Goal: Information Seeking & Learning: Learn about a topic

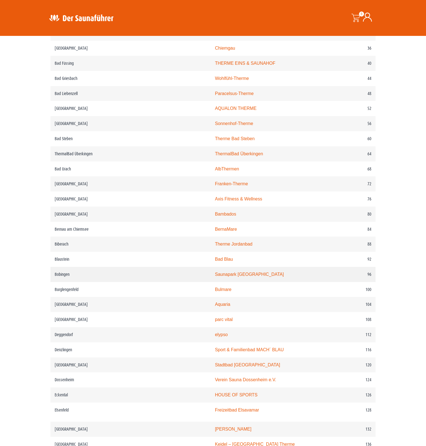
scroll to position [337, 0]
click at [215, 393] on link "HOUSE OF SPORTS" at bounding box center [236, 395] width 43 height 5
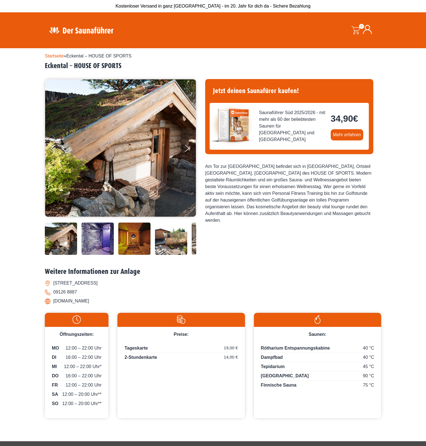
click at [102, 238] on img at bounding box center [98, 239] width 32 height 32
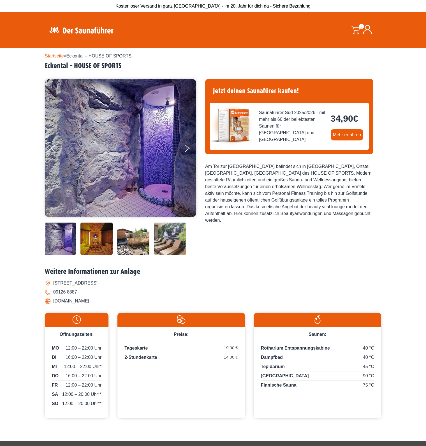
click at [98, 239] on img at bounding box center [97, 239] width 32 height 32
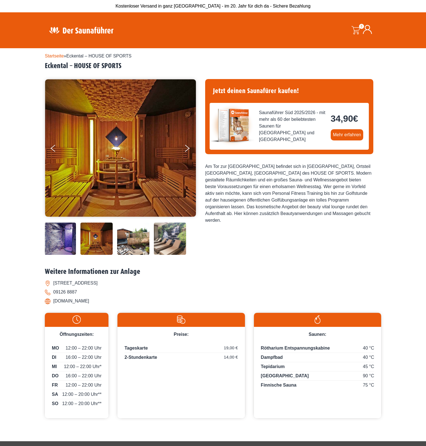
click at [129, 240] on img at bounding box center [133, 239] width 32 height 32
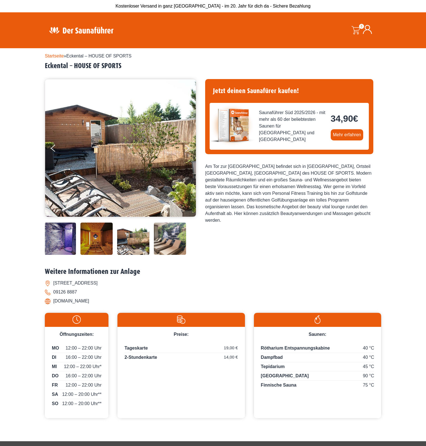
click at [175, 243] on img at bounding box center [170, 239] width 32 height 32
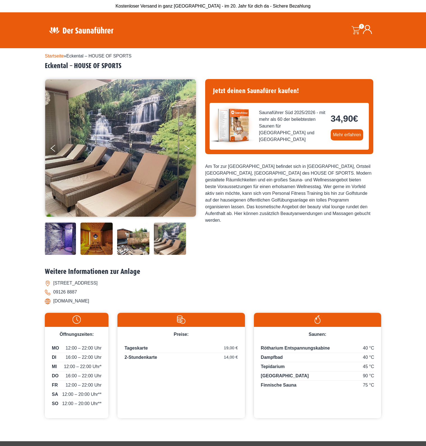
click at [191, 149] on button "Next" at bounding box center [191, 150] width 14 height 14
click at [186, 147] on button "Next" at bounding box center [191, 150] width 14 height 14
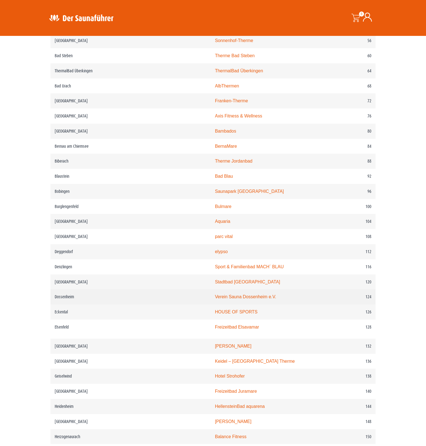
scroll to position [421, 0]
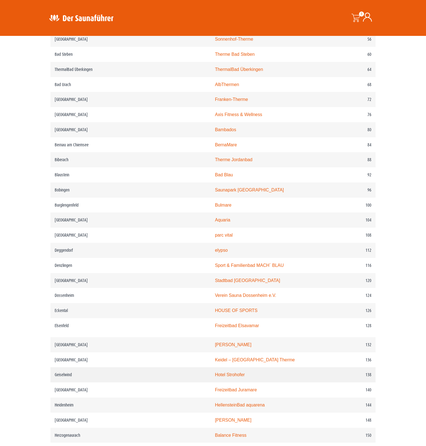
click at [215, 374] on link "Hotel Strohofer" at bounding box center [230, 375] width 30 height 5
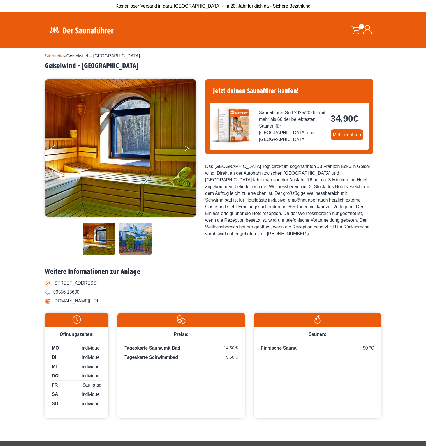
click at [187, 145] on button "Next" at bounding box center [191, 150] width 14 height 14
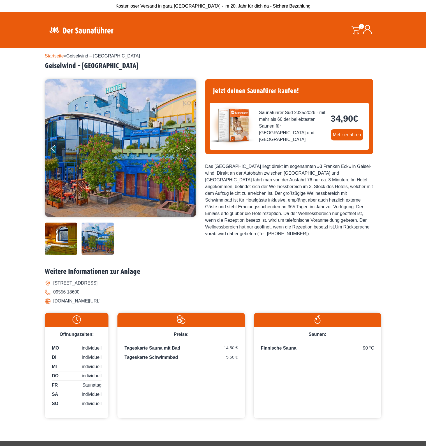
click at [187, 145] on button "Next" at bounding box center [191, 150] width 14 height 14
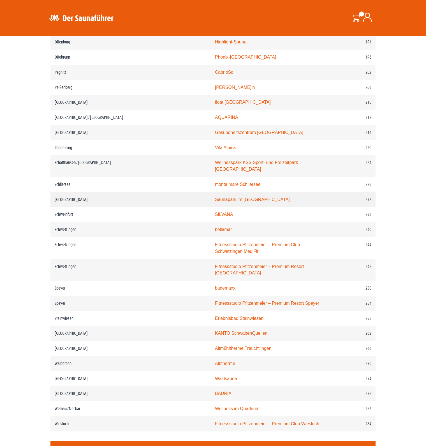
scroll to position [1010, 0]
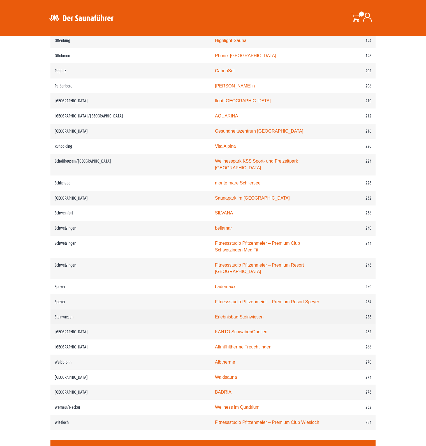
click at [215, 315] on link "Erlebnisbad Steinwiesen" at bounding box center [239, 317] width 49 height 5
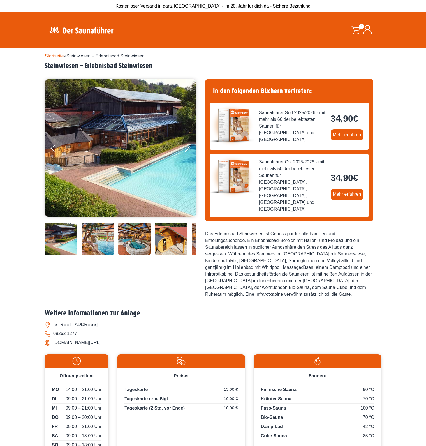
click at [70, 239] on img at bounding box center [61, 239] width 32 height 32
click at [102, 243] on img at bounding box center [98, 239] width 32 height 32
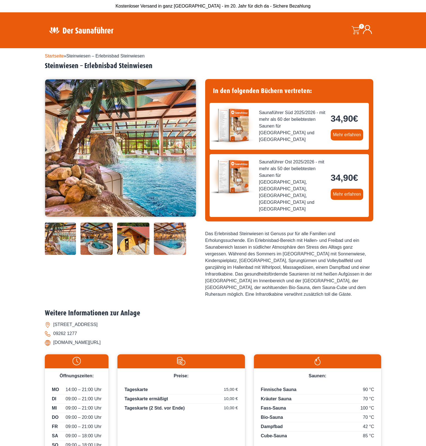
click at [129, 244] on img at bounding box center [133, 239] width 32 height 32
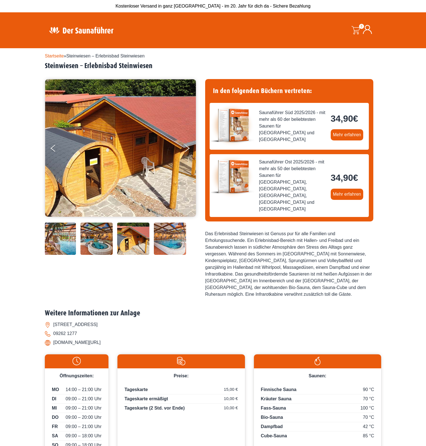
click at [171, 247] on img at bounding box center [170, 239] width 32 height 32
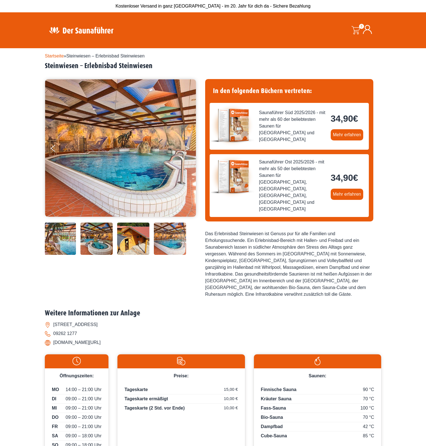
click at [187, 147] on icon "Next" at bounding box center [187, 147] width 5 height 3
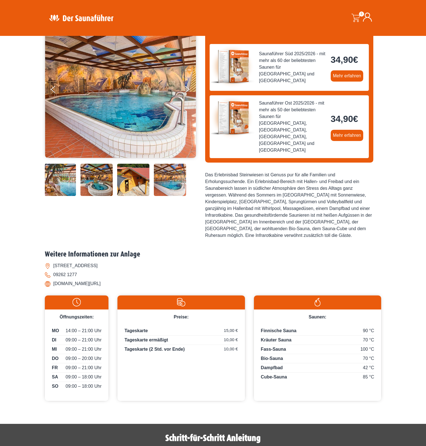
scroll to position [84, 0]
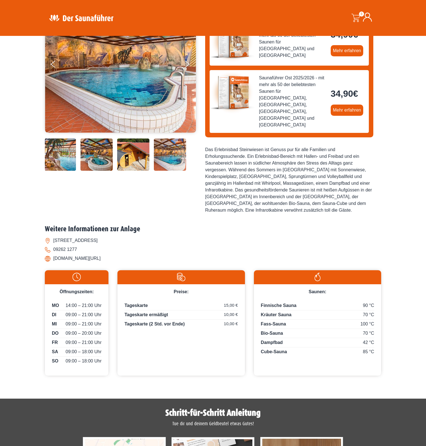
click at [231, 245] on li "09262 1277" at bounding box center [213, 249] width 337 height 9
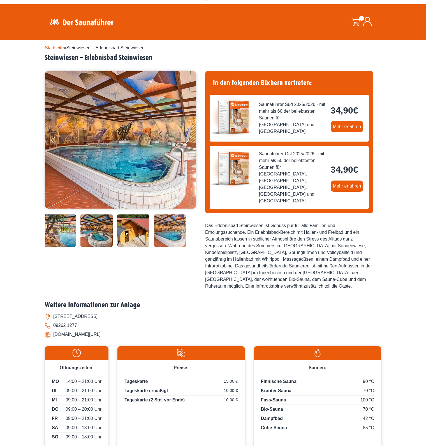
scroll to position [0, 0]
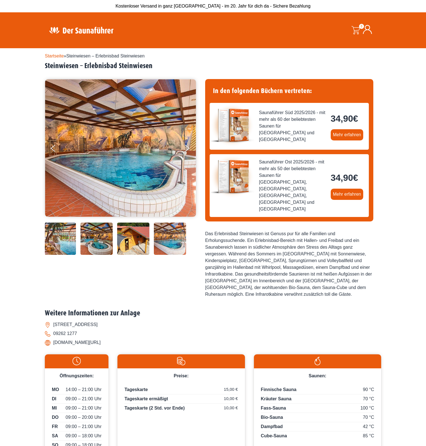
click at [183, 147] on img at bounding box center [120, 147] width 151 height 137
click at [190, 147] on button "Next" at bounding box center [191, 150] width 14 height 14
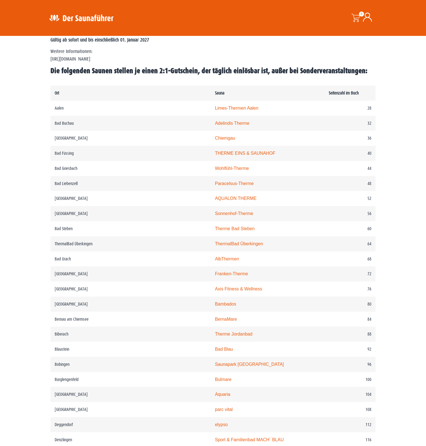
scroll to position [253, 0]
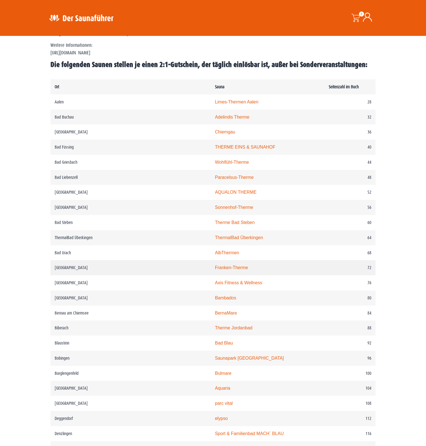
click at [72, 267] on td "Bad Windsheim" at bounding box center [131, 267] width 160 height 15
click at [215, 269] on link "Franken-Therme" at bounding box center [231, 267] width 33 height 5
click at [215, 268] on link "Franken-Therme" at bounding box center [231, 267] width 33 height 5
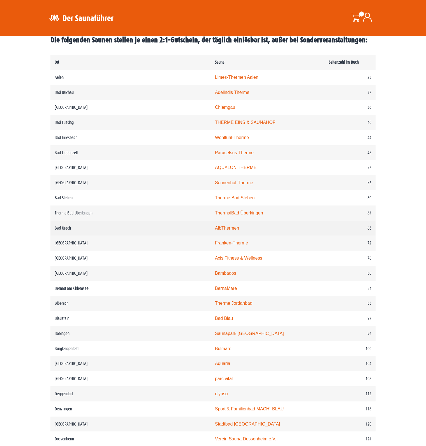
scroll to position [281, 0]
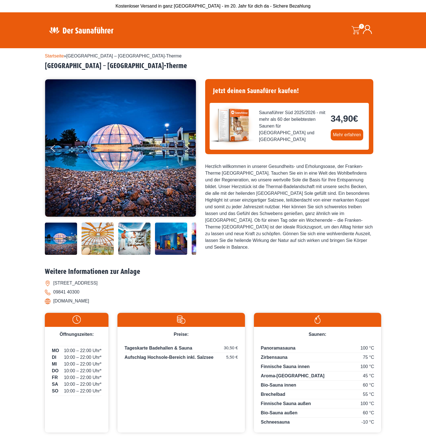
click at [272, 291] on li "09841 40300" at bounding box center [213, 292] width 337 height 9
click at [59, 236] on img at bounding box center [61, 239] width 32 height 32
click at [95, 241] on img at bounding box center [98, 239] width 32 height 32
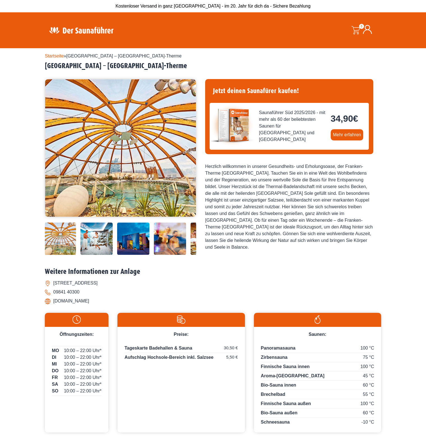
click at [95, 243] on img at bounding box center [97, 239] width 32 height 32
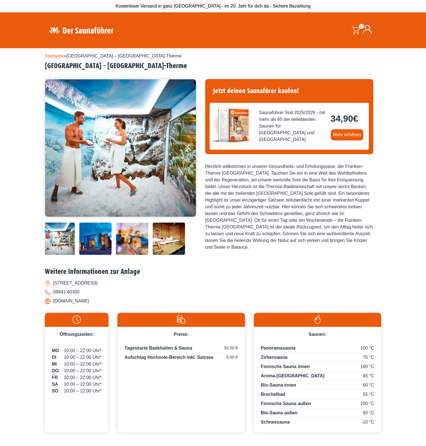
click at [95, 247] on img at bounding box center [95, 239] width 32 height 32
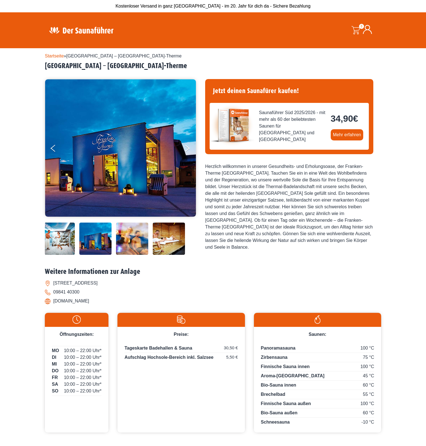
click at [132, 240] on img at bounding box center [132, 239] width 32 height 32
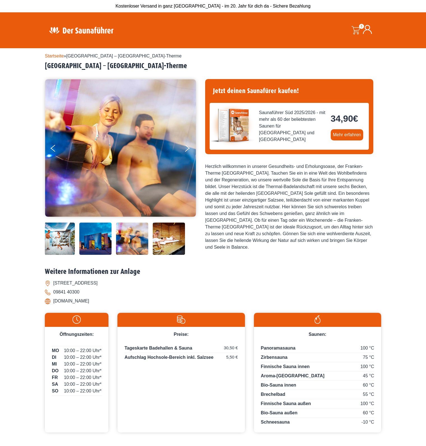
click at [145, 236] on img at bounding box center [132, 239] width 32 height 32
click at [166, 237] on img at bounding box center [169, 239] width 32 height 32
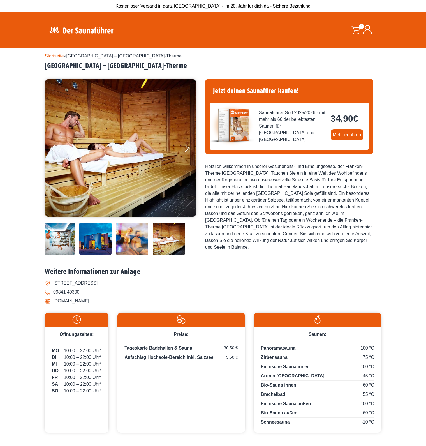
click at [150, 244] on div at bounding box center [82, 239] width 227 height 32
click at [134, 245] on img at bounding box center [132, 239] width 32 height 32
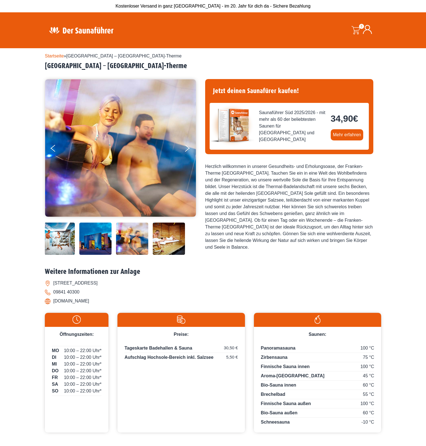
click at [99, 243] on img at bounding box center [95, 239] width 32 height 32
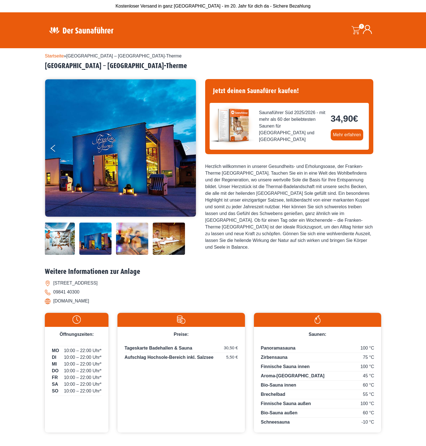
click at [66, 242] on img at bounding box center [59, 239] width 32 height 32
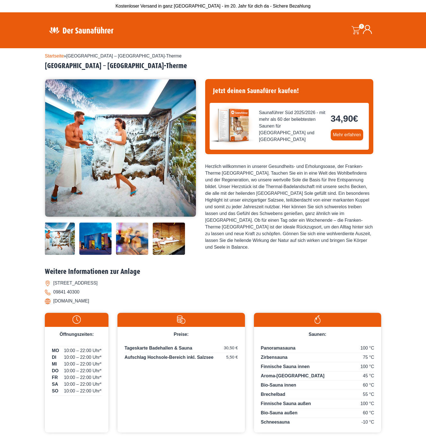
click at [54, 146] on button "Previous" at bounding box center [58, 150] width 14 height 14
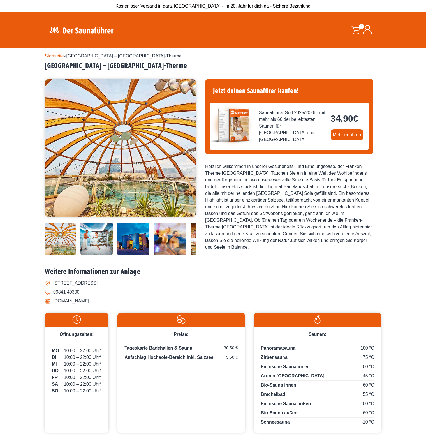
click at [54, 146] on button "Previous" at bounding box center [58, 150] width 14 height 14
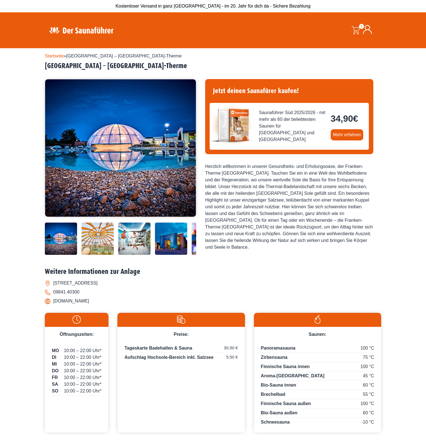
click at [54, 146] on button "Previous" at bounding box center [58, 150] width 14 height 14
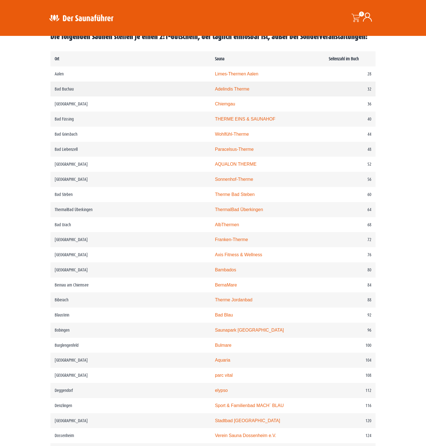
scroll to position [281, 0]
